Goal: Browse casually: Explore the website without a specific task or goal

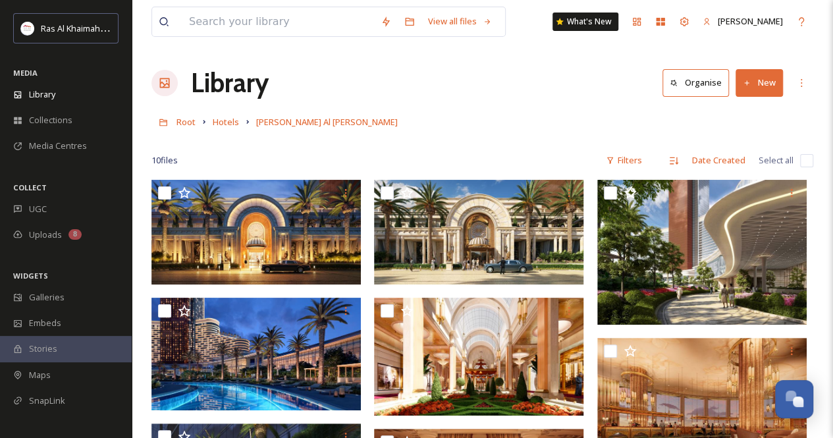
scroll to position [460, 0]
click at [225, 123] on span "Hotels" at bounding box center [226, 122] width 26 height 12
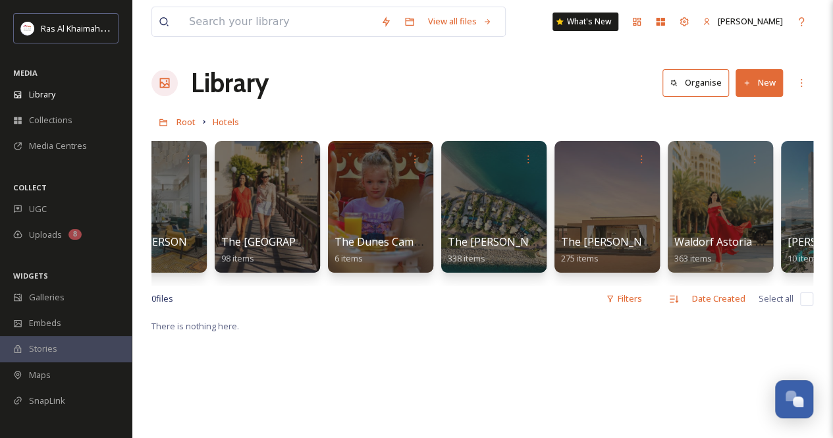
scroll to position [0, 1943]
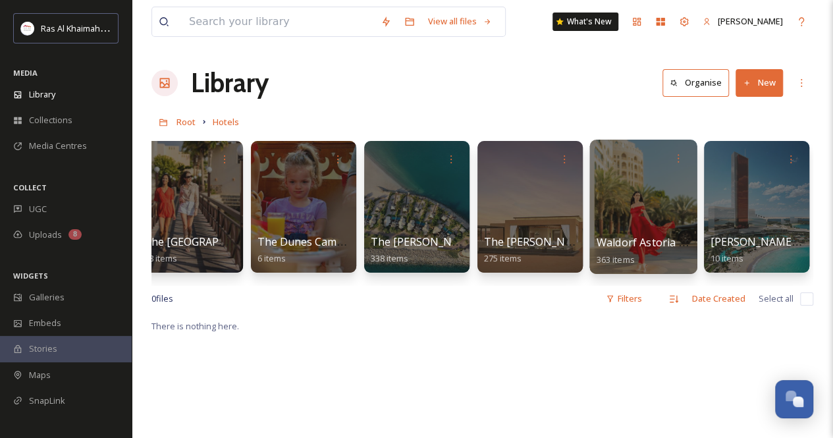
click at [629, 218] on div at bounding box center [642, 207] width 107 height 134
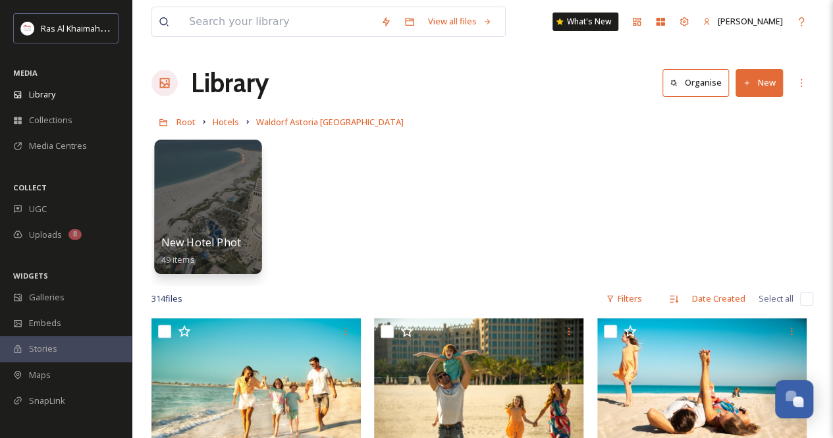
click at [209, 201] on div at bounding box center [207, 207] width 107 height 134
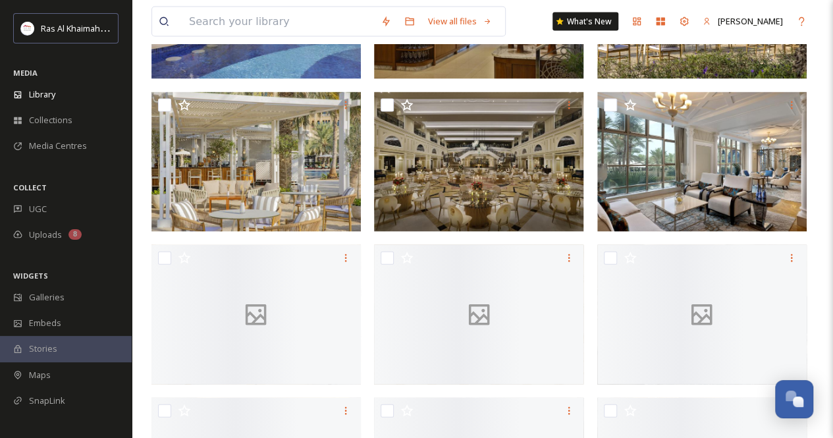
scroll to position [1317, 0]
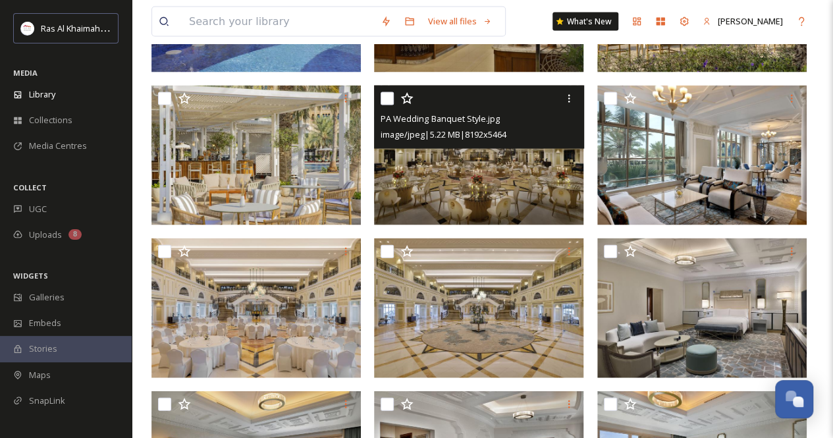
click at [475, 187] on img at bounding box center [478, 156] width 209 height 140
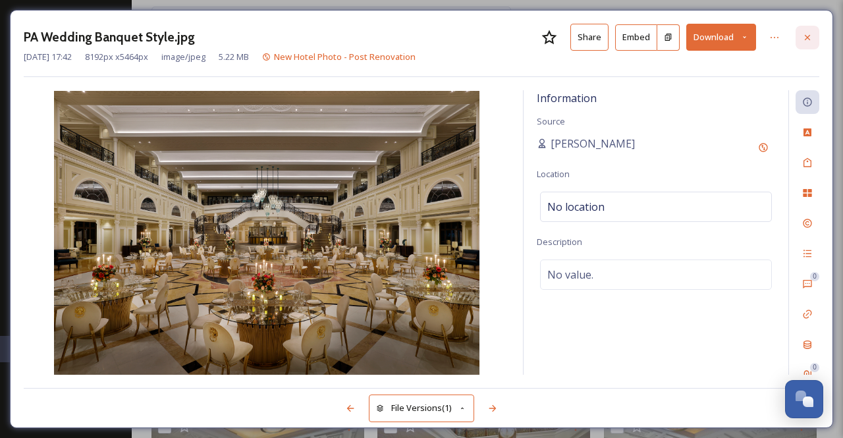
click at [807, 38] on icon at bounding box center [807, 36] width 5 height 5
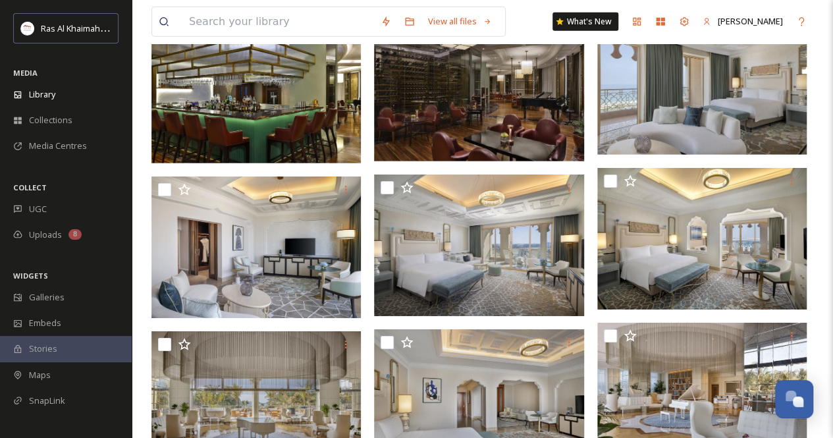
scroll to position [1793, 0]
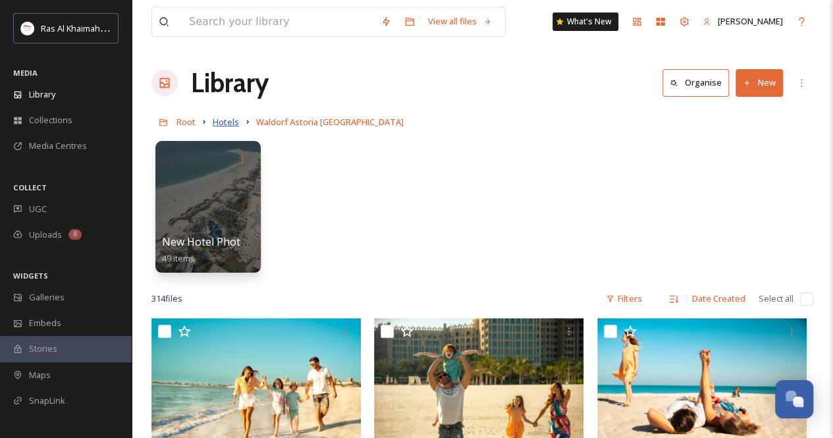
click at [234, 122] on span "Hotels" at bounding box center [226, 122] width 26 height 12
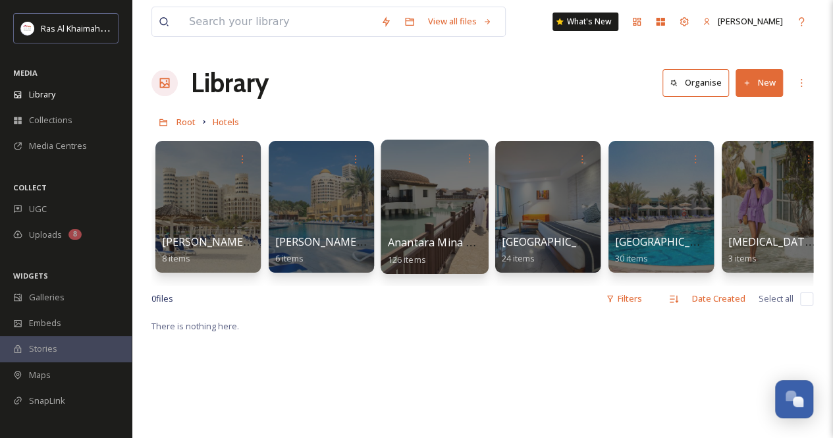
click at [446, 193] on div at bounding box center [434, 207] width 107 height 134
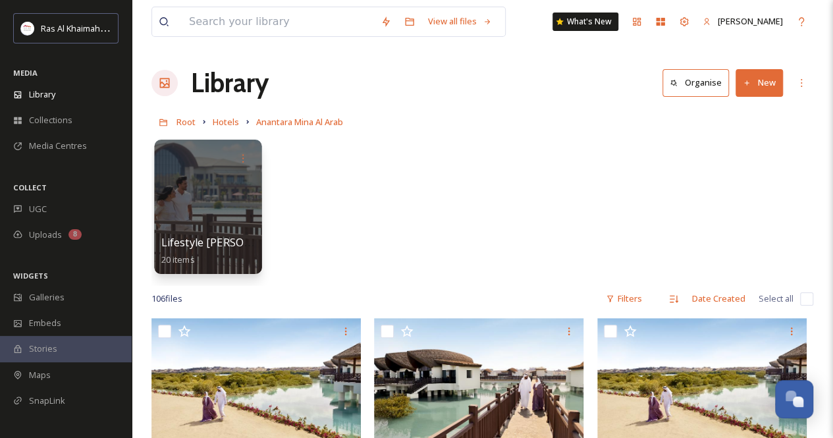
click at [214, 221] on div at bounding box center [207, 207] width 107 height 134
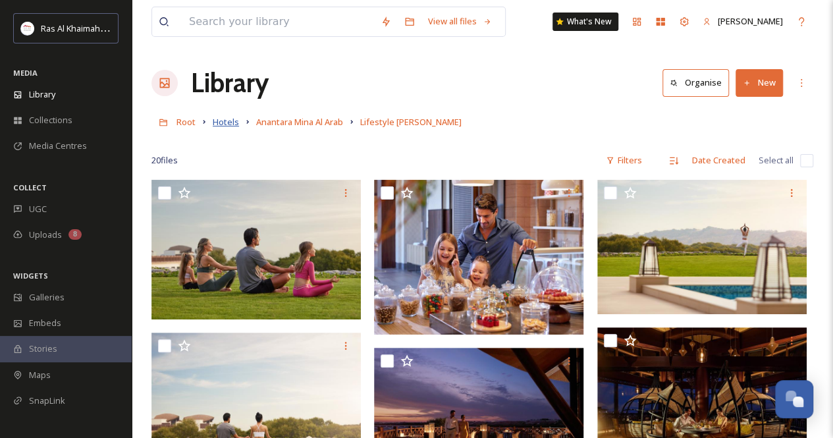
click at [230, 126] on span "Hotels" at bounding box center [226, 122] width 26 height 12
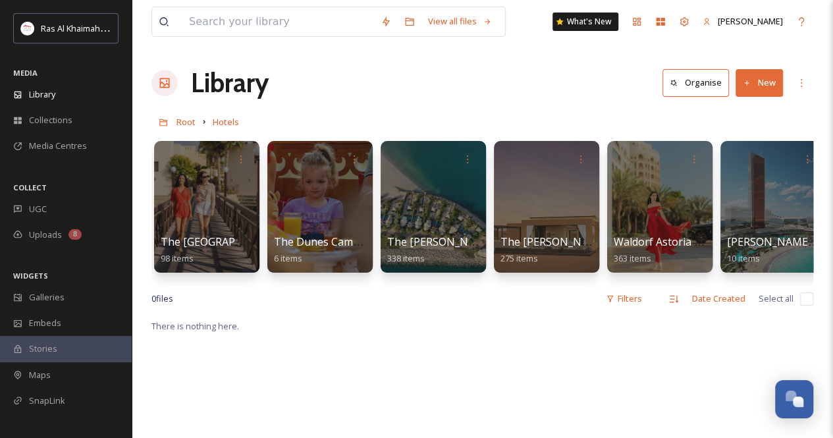
scroll to position [0, 1943]
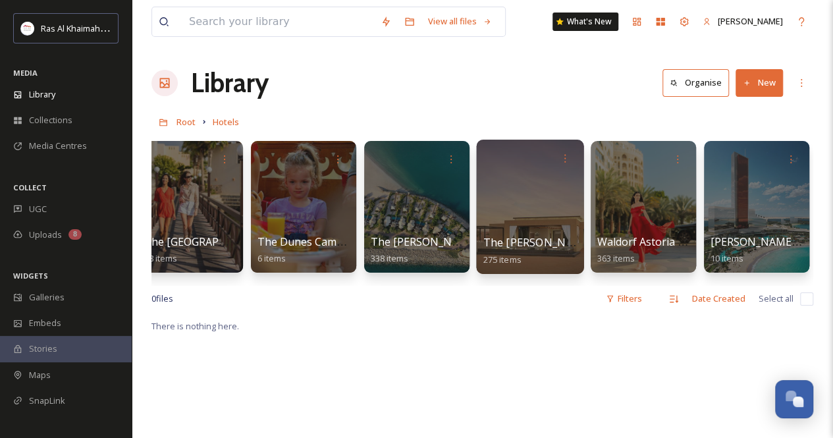
click at [521, 202] on div at bounding box center [529, 207] width 107 height 134
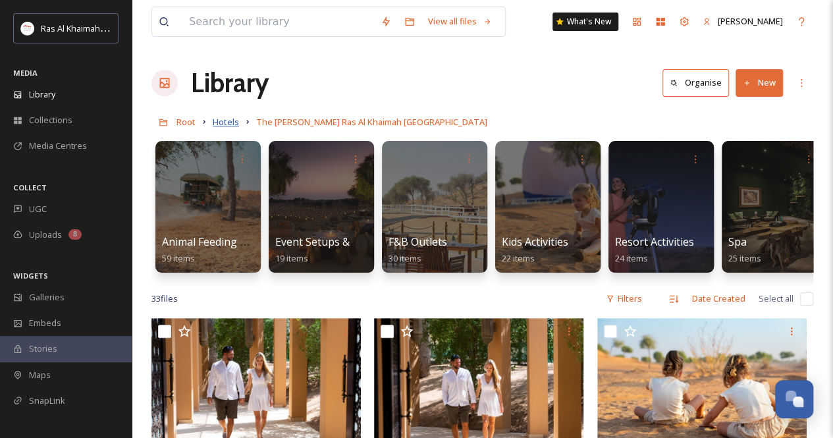
click at [226, 124] on span "Hotels" at bounding box center [226, 122] width 26 height 12
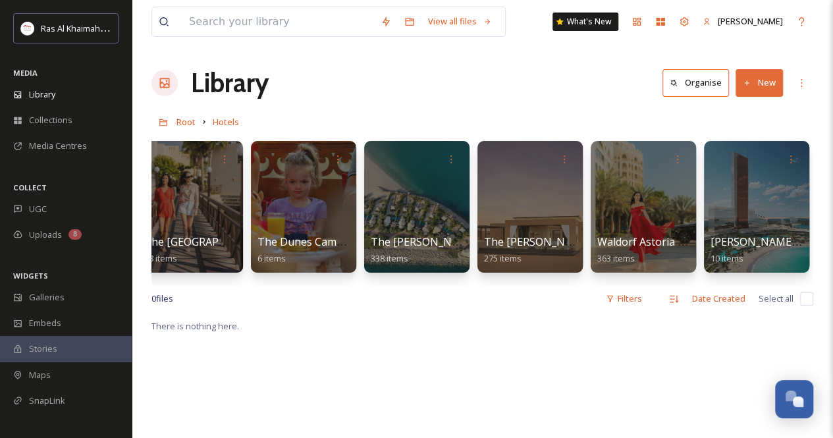
scroll to position [0, 1832]
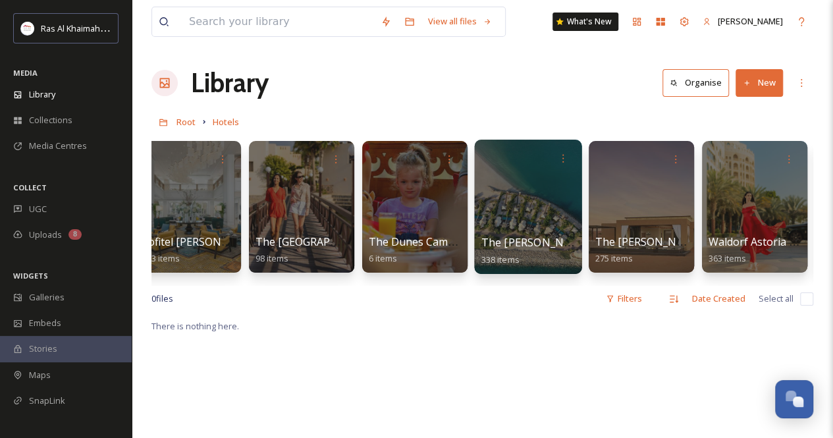
click at [513, 206] on div at bounding box center [527, 207] width 107 height 134
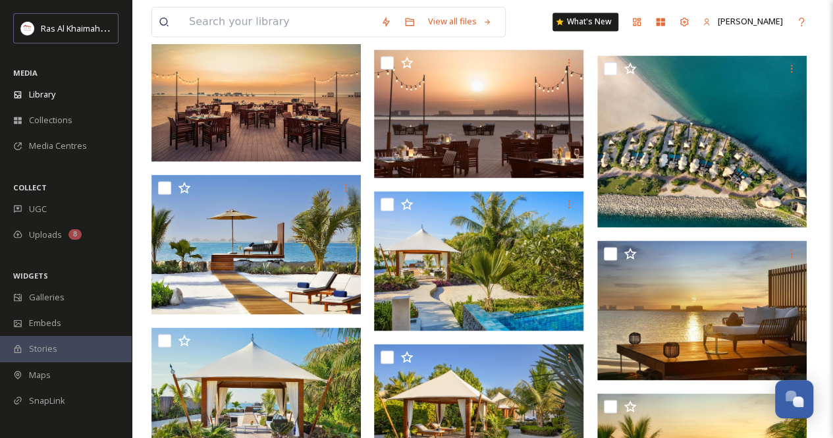
scroll to position [1119, 0]
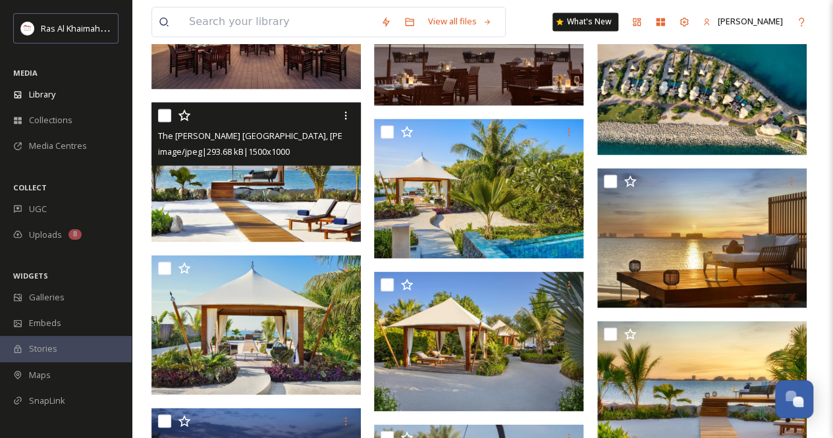
click at [280, 198] on img at bounding box center [255, 172] width 209 height 140
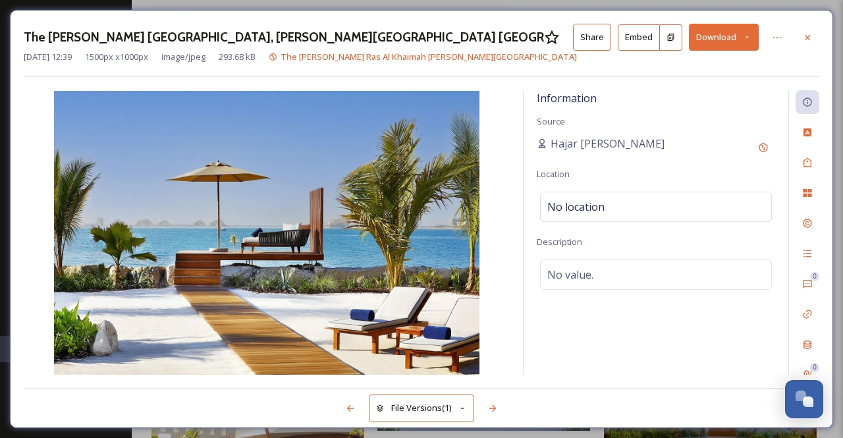
click at [812, 34] on icon at bounding box center [807, 37] width 11 height 11
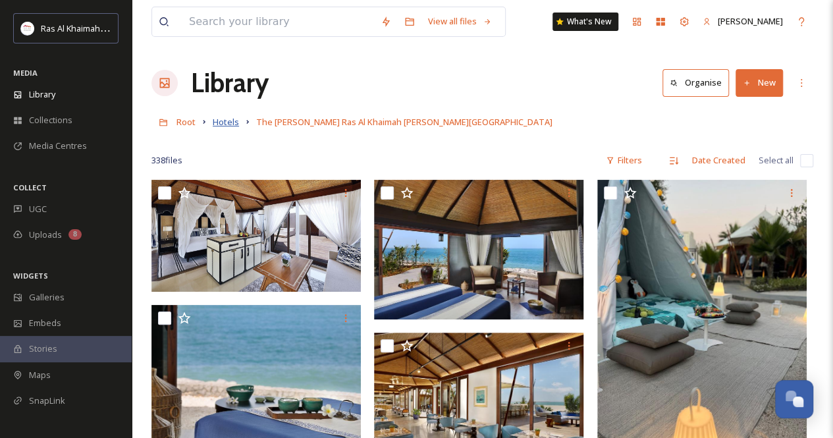
click at [230, 123] on span "Hotels" at bounding box center [226, 122] width 26 height 12
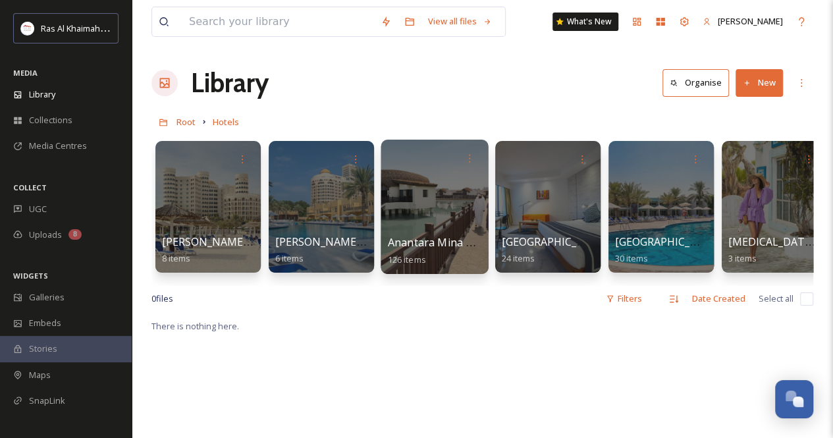
click at [452, 206] on div at bounding box center [434, 207] width 107 height 134
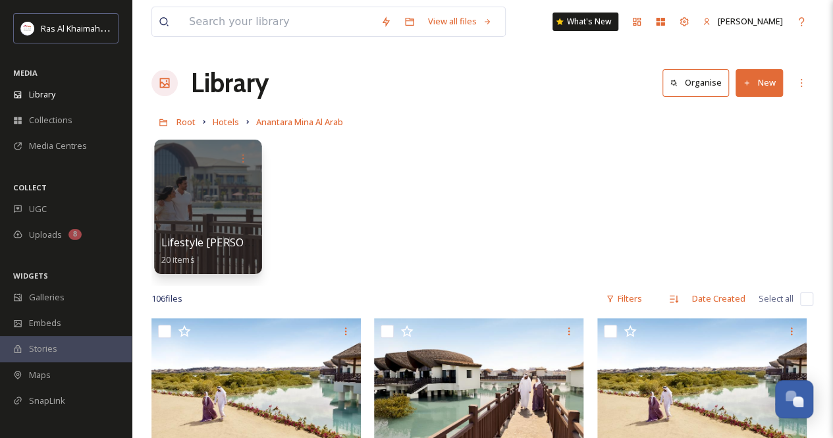
click at [187, 221] on div at bounding box center [207, 207] width 107 height 134
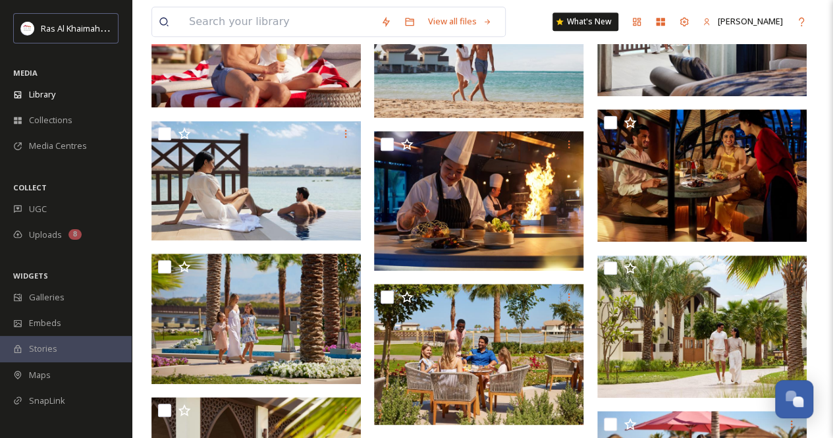
scroll to position [527, 0]
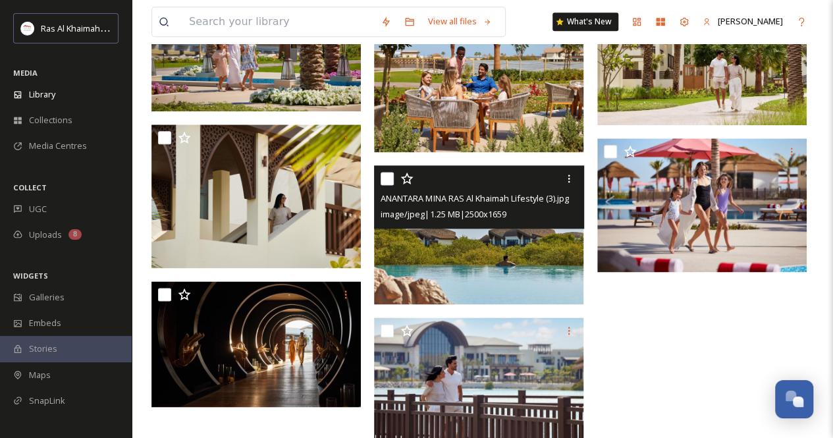
click at [510, 251] on img at bounding box center [478, 234] width 209 height 139
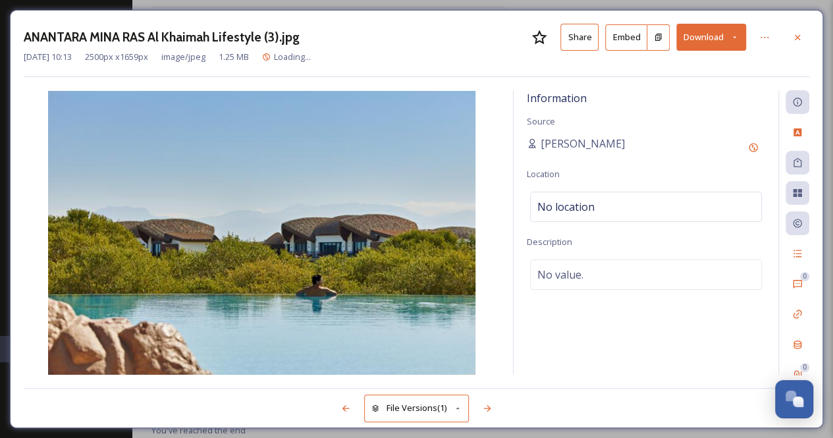
scroll to position [781, 0]
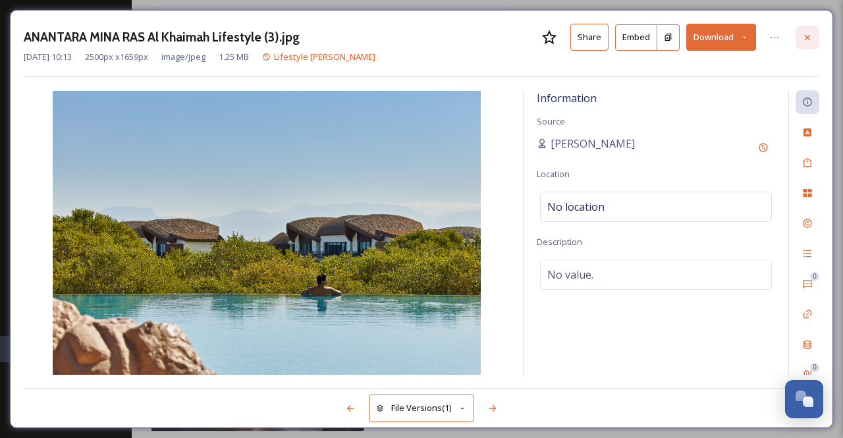
click at [806, 36] on icon at bounding box center [807, 37] width 11 height 11
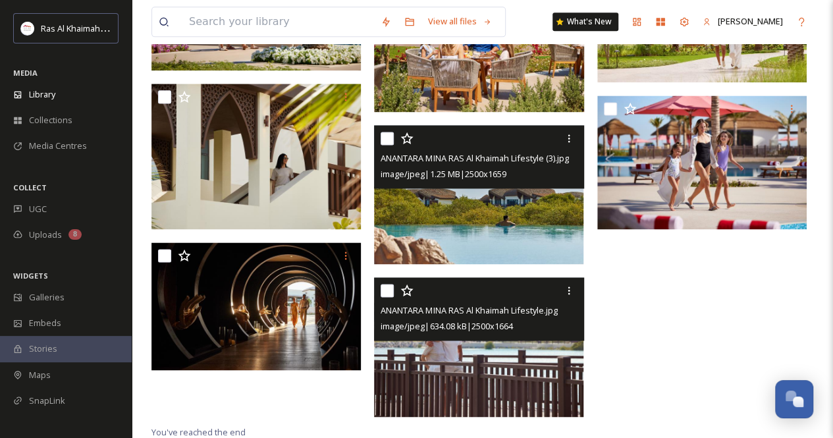
click at [521, 385] on img at bounding box center [478, 347] width 209 height 140
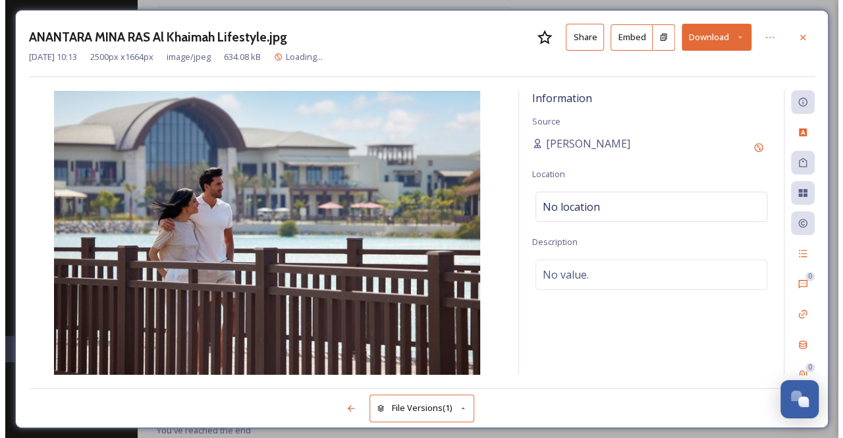
scroll to position [795, 0]
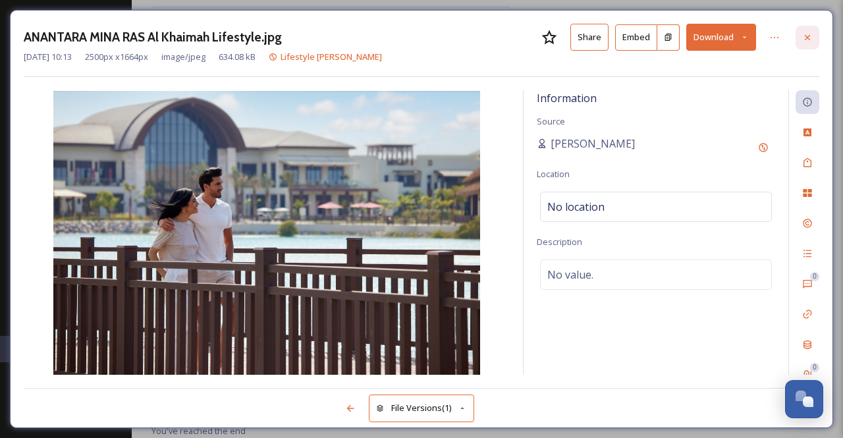
click at [816, 38] on div at bounding box center [807, 38] width 24 height 24
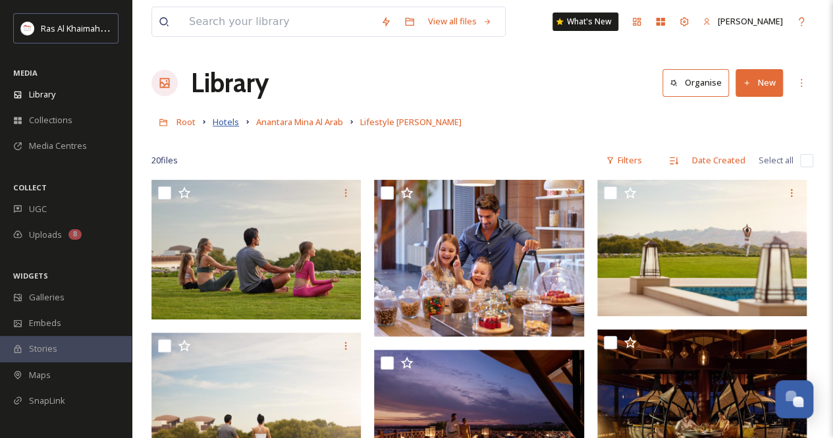
click at [221, 122] on span "Hotels" at bounding box center [226, 122] width 26 height 12
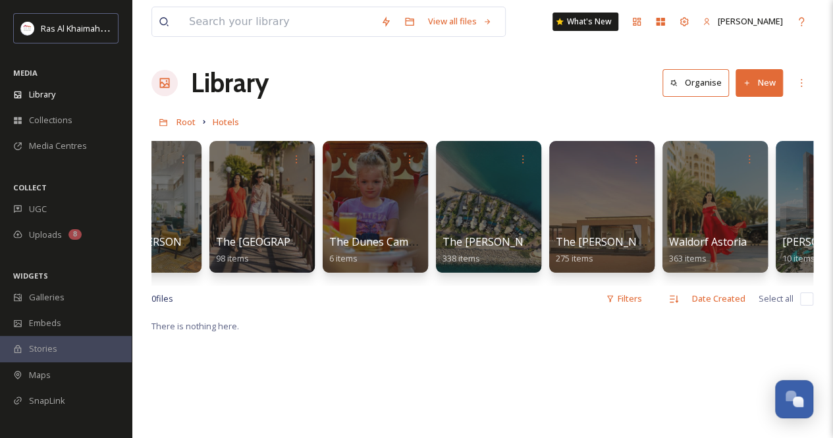
scroll to position [0, 1867]
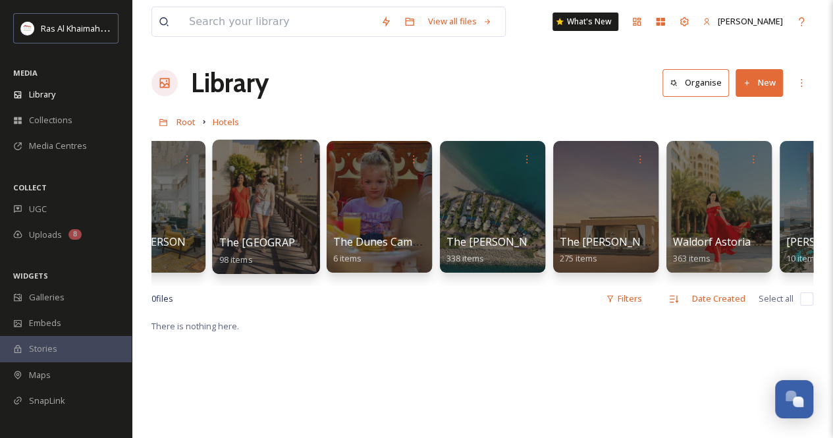
click at [291, 191] on div at bounding box center [265, 207] width 107 height 134
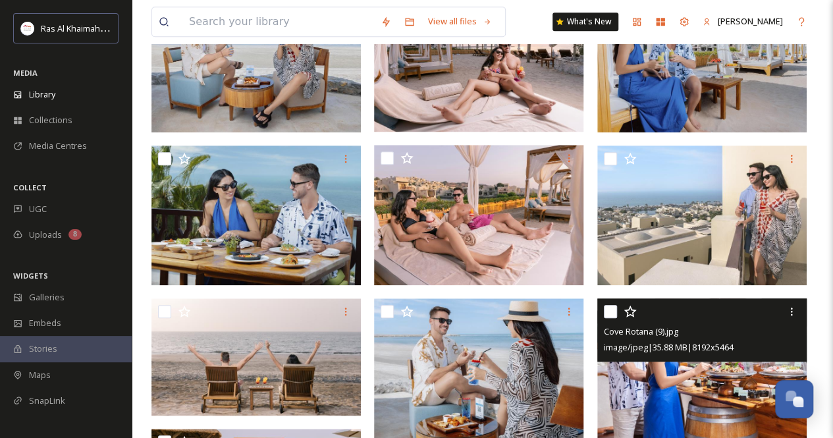
scroll to position [395, 0]
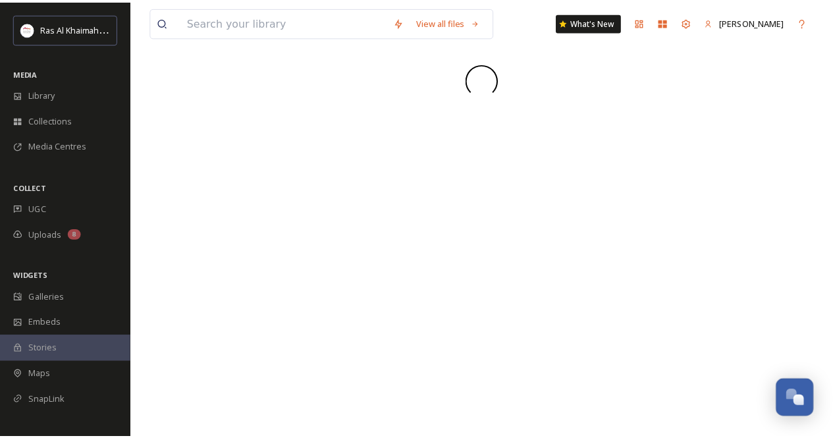
scroll to position [460, 0]
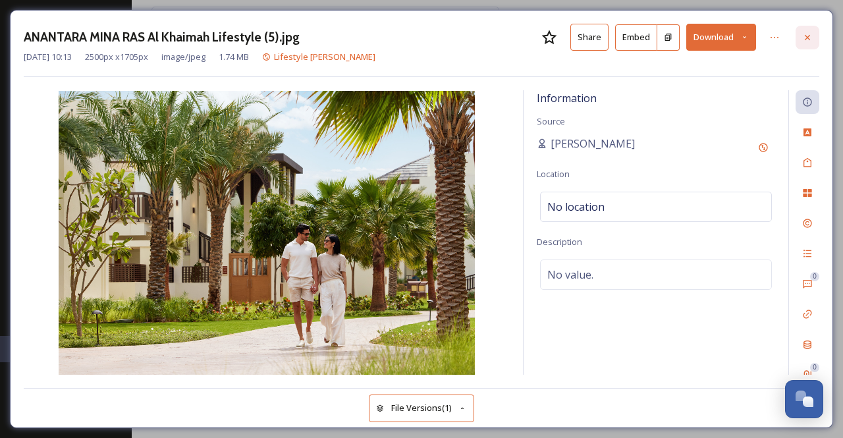
click at [810, 41] on icon at bounding box center [807, 37] width 11 height 11
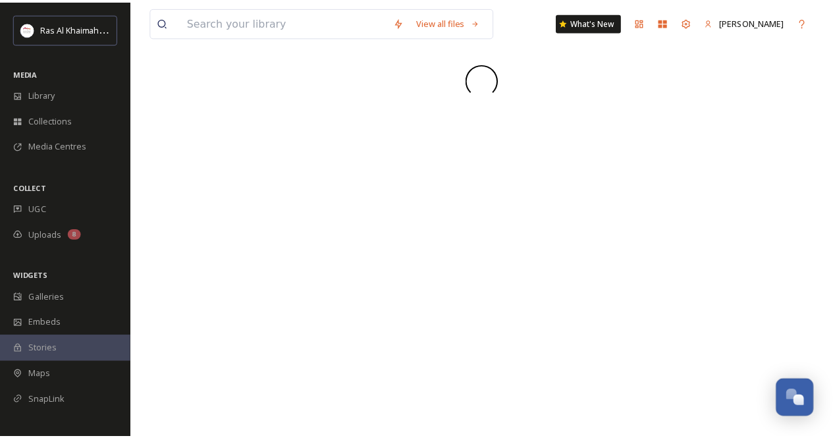
scroll to position [460, 0]
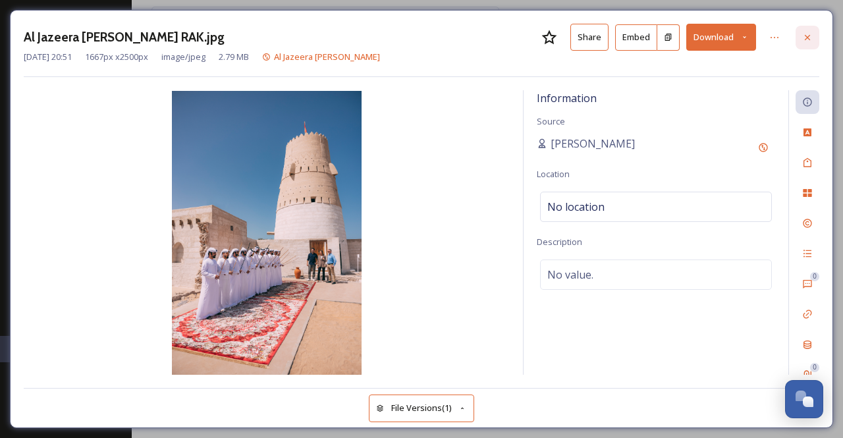
click at [811, 38] on icon at bounding box center [807, 37] width 11 height 11
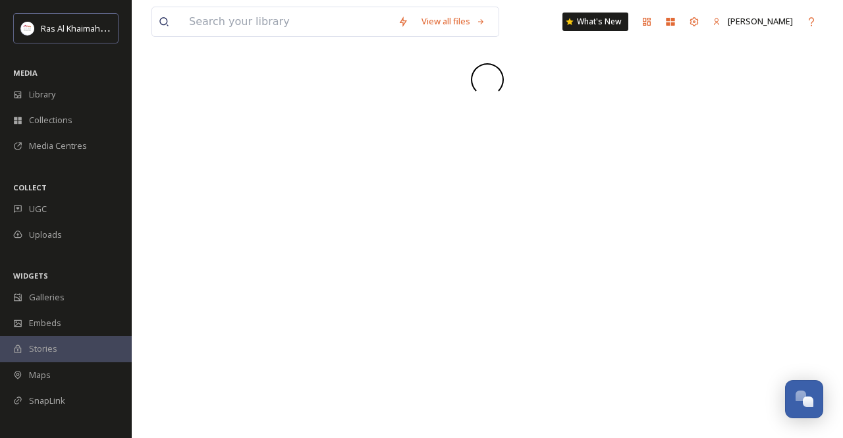
scroll to position [460, 0]
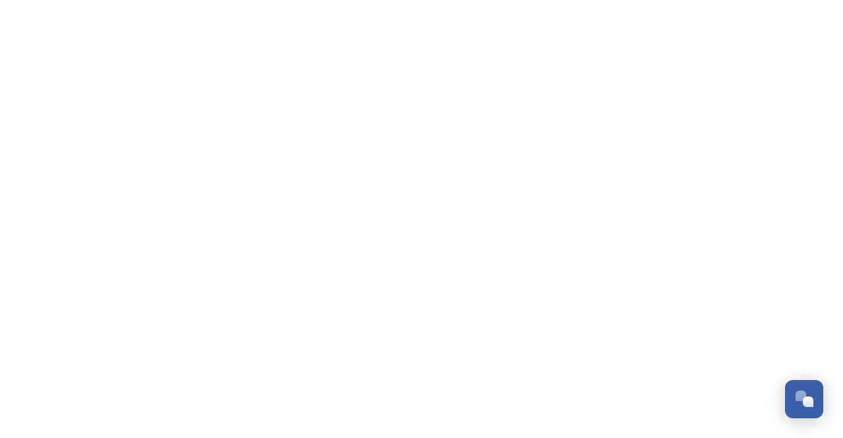
scroll to position [460, 0]
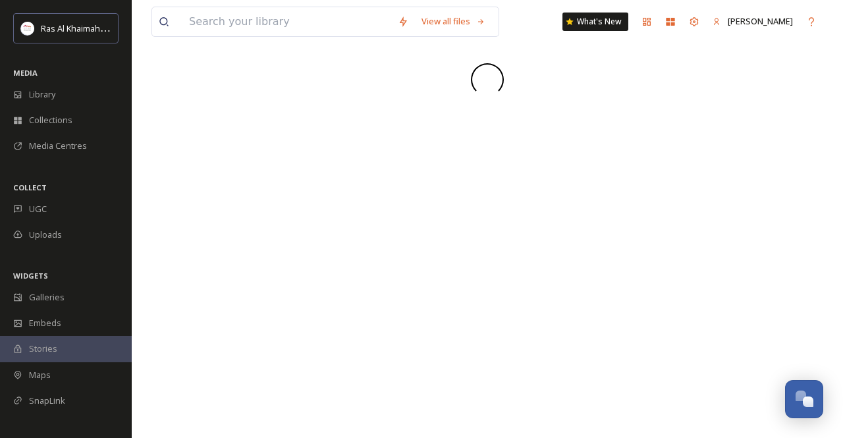
scroll to position [460, 0]
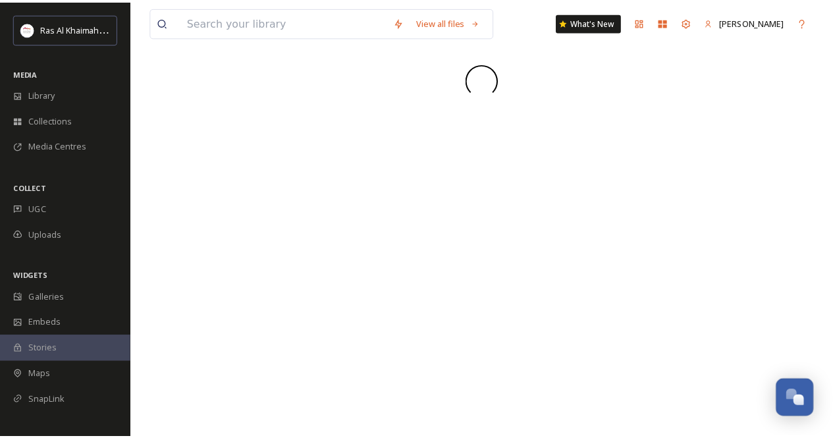
scroll to position [460, 0]
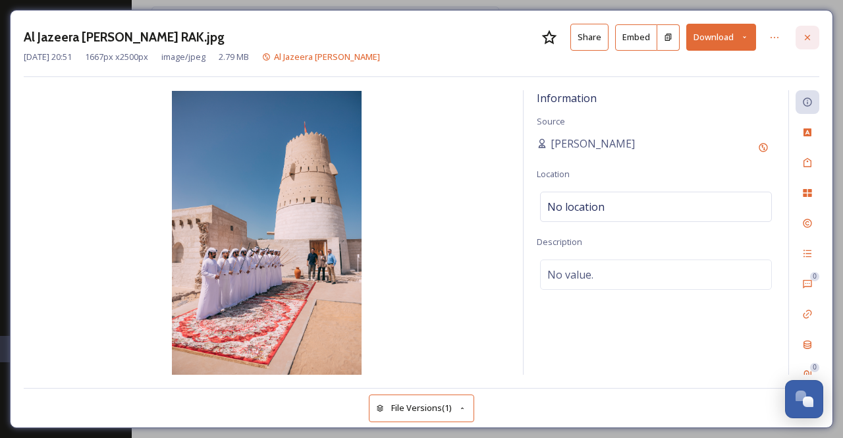
drag, startPoint x: 809, startPoint y: 41, endPoint x: 772, endPoint y: 3, distance: 53.1
click at [807, 40] on icon at bounding box center [807, 37] width 11 height 11
